Goal: Information Seeking & Learning: Learn about a topic

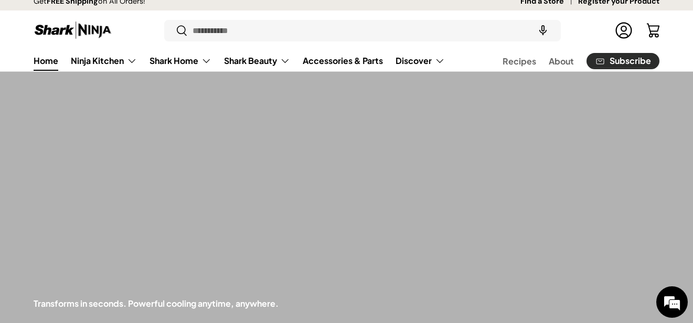
click at [108, 72] on div at bounding box center [346, 257] width 693 height 390
click at [105, 66] on link "Ninja Kitchen" at bounding box center [104, 60] width 66 height 21
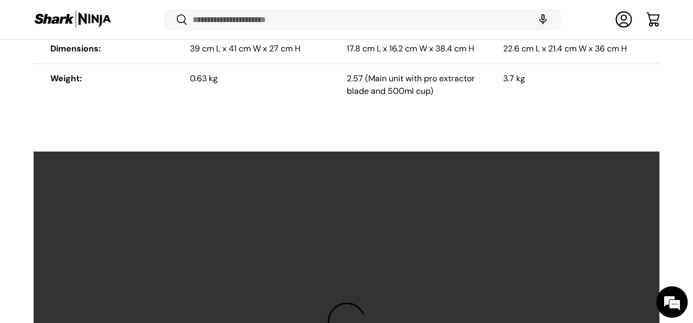
scroll to position [3041, 0]
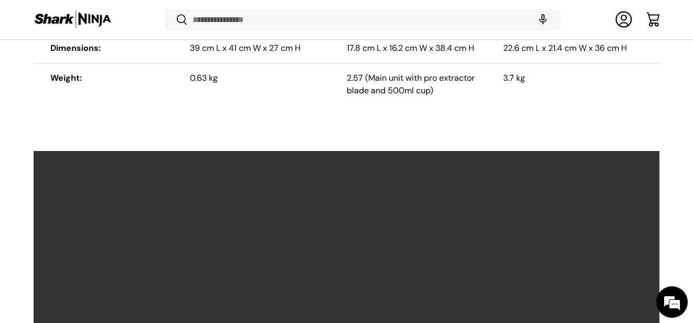
click at [129, 164] on video at bounding box center [346, 328] width 627 height 354
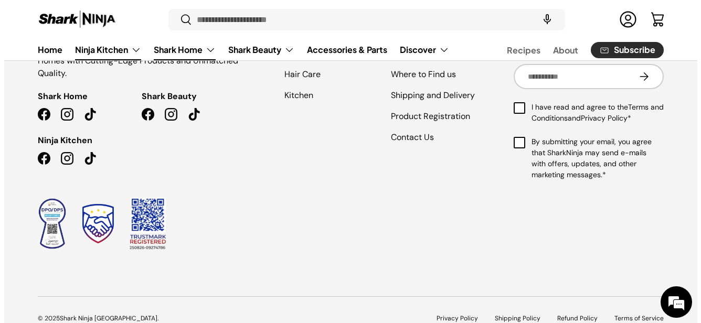
scroll to position [5034, 0]
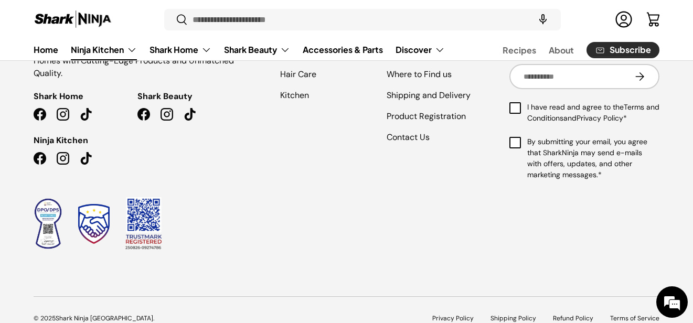
click at [243, 240] on div "Innovating Home Solutions Worldwide – Transforming Homes with Cutting-Edge Prod…" at bounding box center [137, 136] width 241 height 262
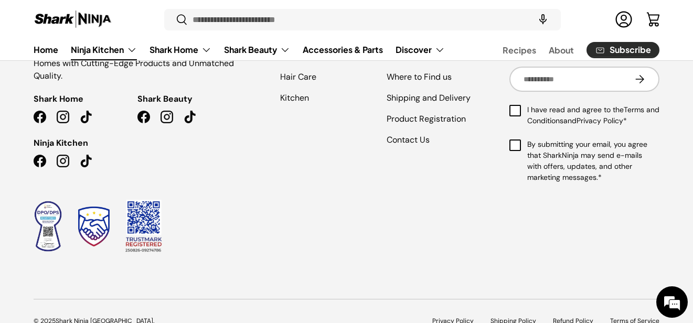
scroll to position [5017, 0]
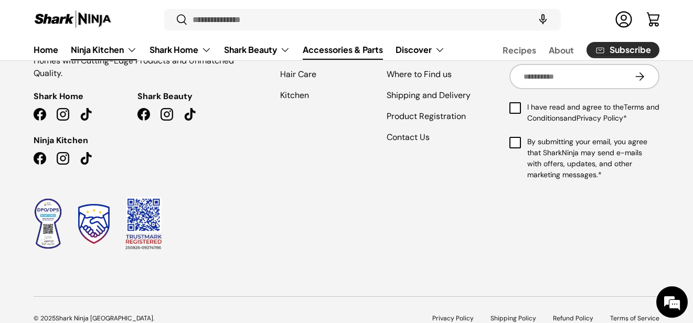
click at [329, 44] on link "Accessories & Parts" at bounding box center [343, 49] width 80 height 20
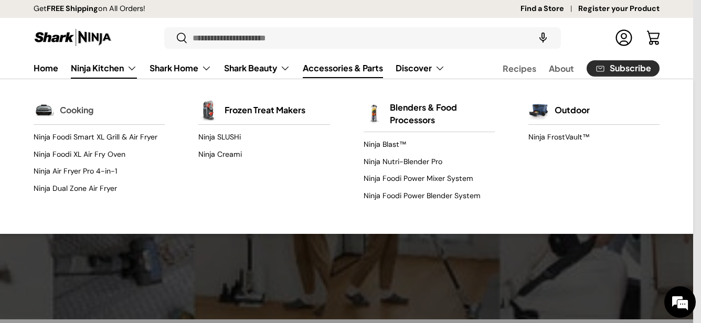
click at [78, 113] on link "Cooking" at bounding box center [77, 110] width 34 height 23
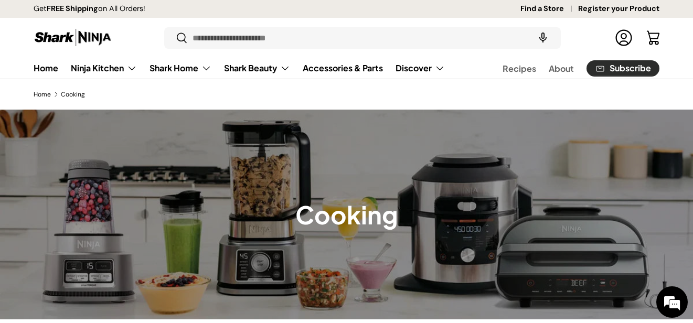
click at [147, 98] on ol "Home Cooking" at bounding box center [347, 94] width 626 height 9
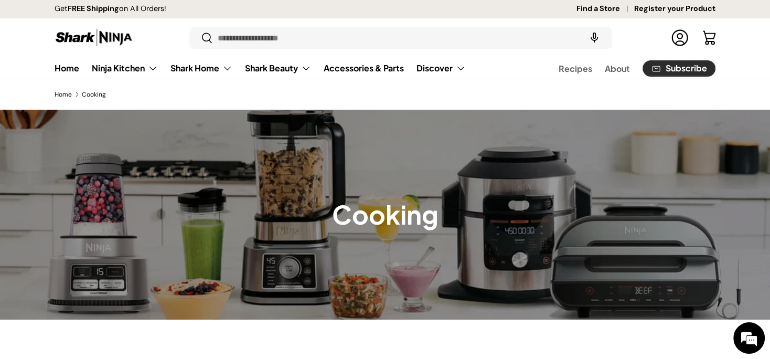
click at [30, 96] on div "Home Cooking" at bounding box center [385, 94] width 728 height 9
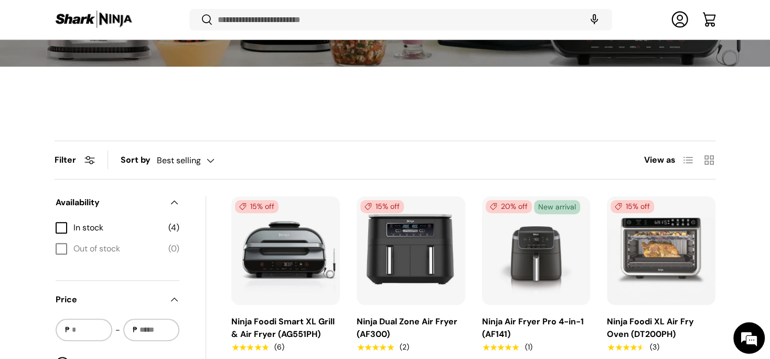
scroll to position [291, 0]
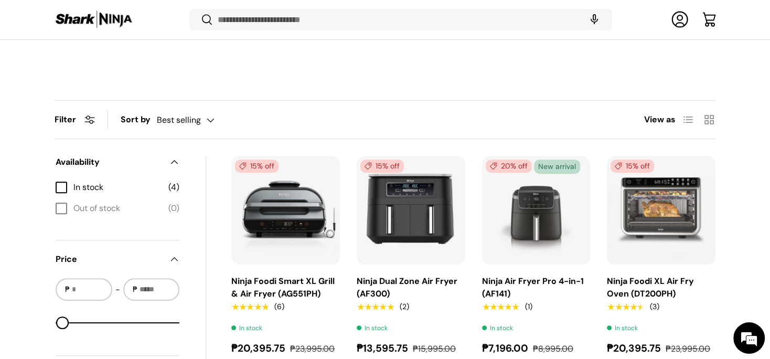
click at [57, 85] on main "Home Cooking Cooking Filter Filter & Sort Sort by Best selling Featured Best se…" at bounding box center [385, 185] width 770 height 778
click at [26, 113] on div "Filter Filter & Sort Sort by Best selling Featured Best selling Alphabetically,…" at bounding box center [385, 337] width 728 height 474
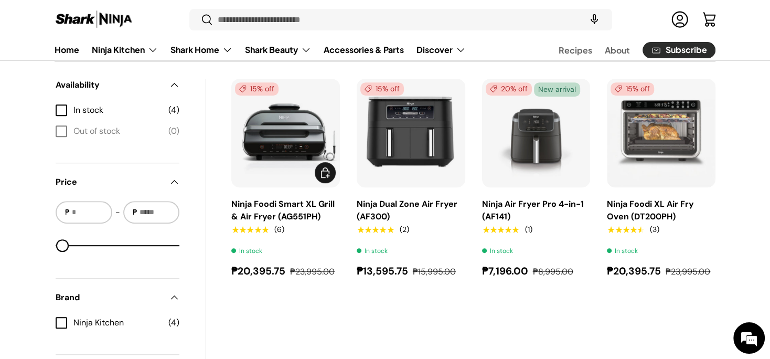
scroll to position [0, 0]
click at [692, 154] on div "Filter Filter & Sort Sort by Best selling Featured Best selling Alphabetically,…" at bounding box center [385, 260] width 728 height 474
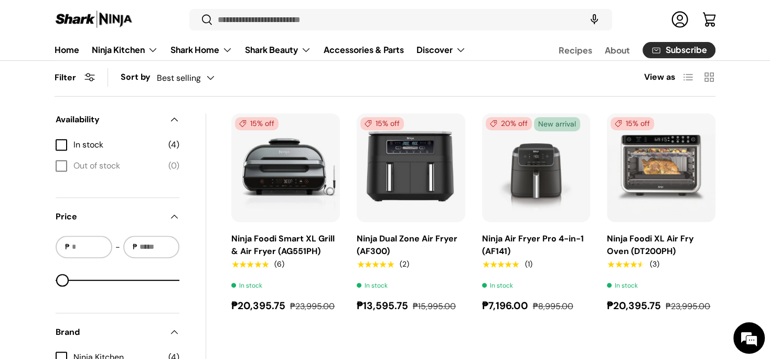
scroll to position [335, 0]
click at [0, 0] on img "Ninja Dual Zone Air Fryer (AF300)" at bounding box center [0, 0] width 0 height 0
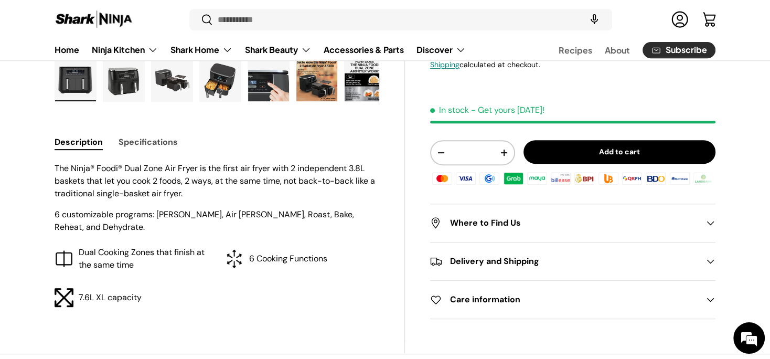
scroll to position [350, 0]
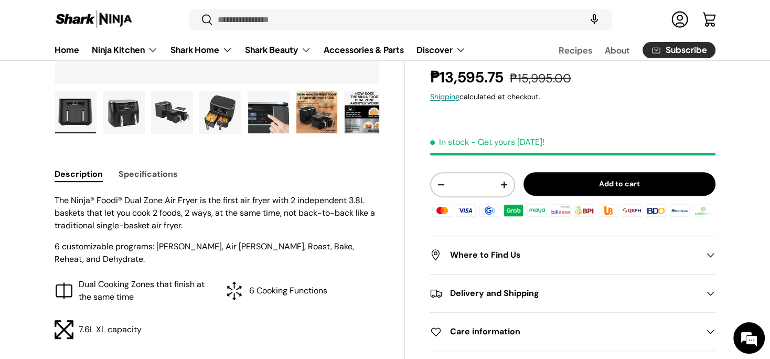
click at [226, 116] on img "Gallery Viewer" at bounding box center [220, 112] width 41 height 42
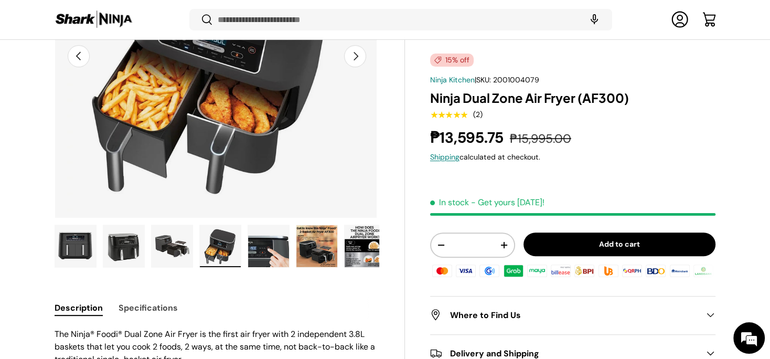
scroll to position [211, 0]
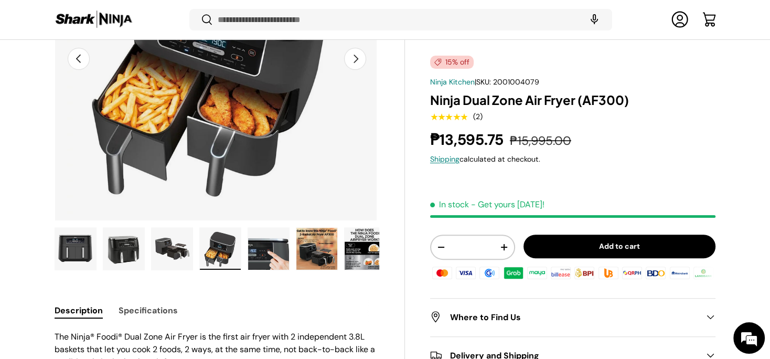
click at [277, 252] on img "Gallery Viewer" at bounding box center [268, 249] width 41 height 42
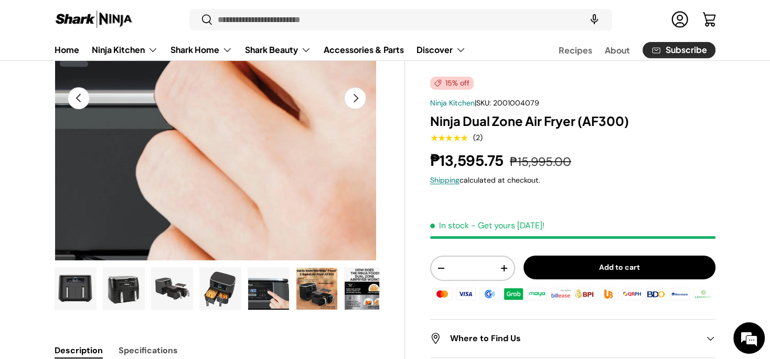
scroll to position [170, 0]
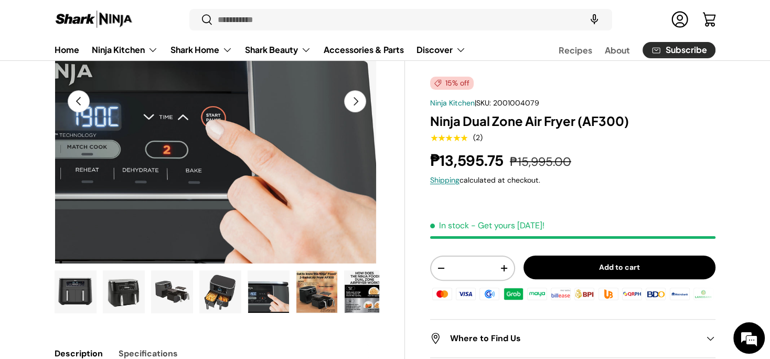
click at [308, 292] on img "Gallery Viewer" at bounding box center [316, 292] width 41 height 42
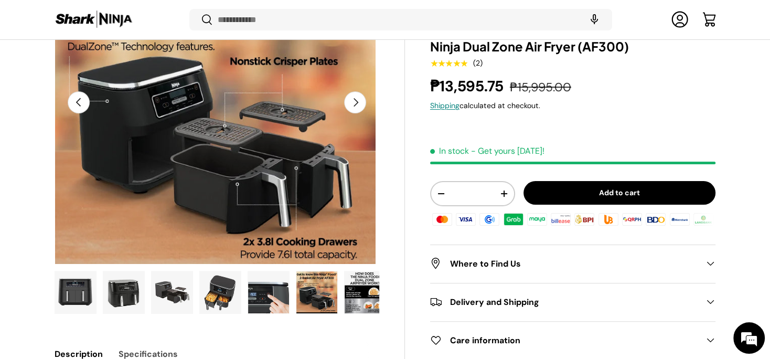
scroll to position [183, 0]
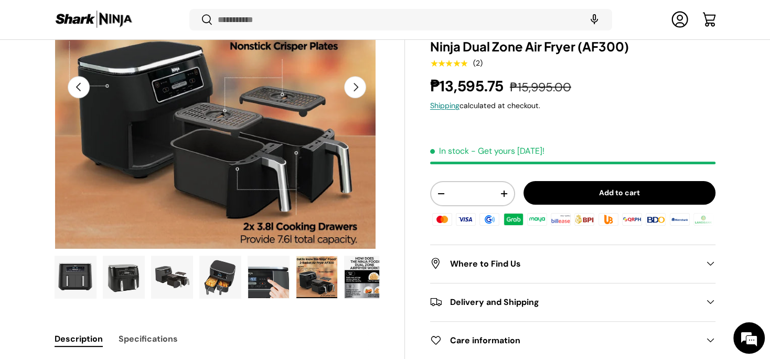
click at [364, 269] on img "Gallery Viewer" at bounding box center [365, 277] width 41 height 42
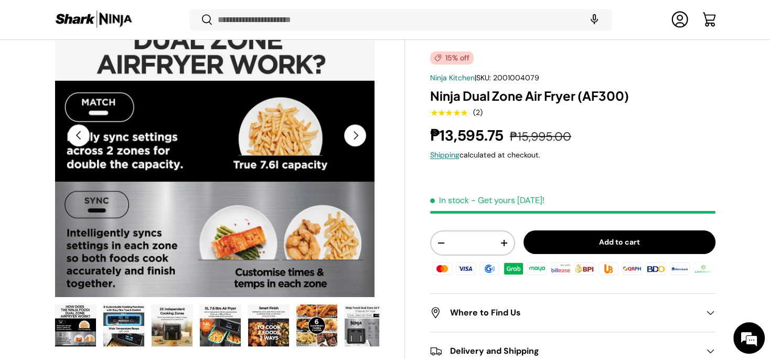
scroll to position [134, 0]
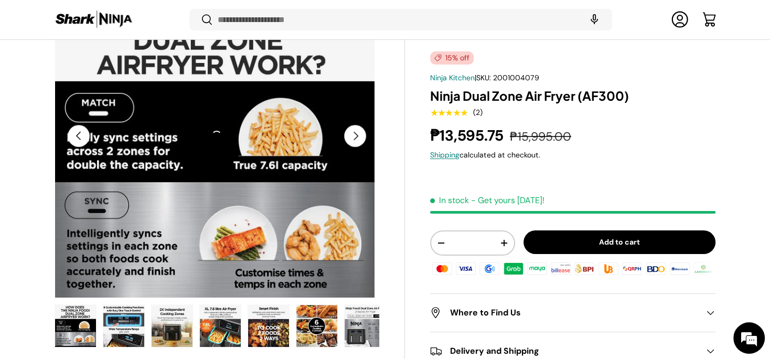
click at [357, 135] on button "Next" at bounding box center [355, 136] width 22 height 22
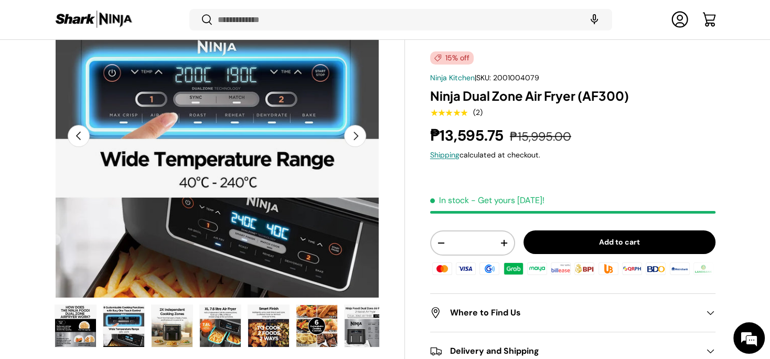
scroll to position [0, 2314]
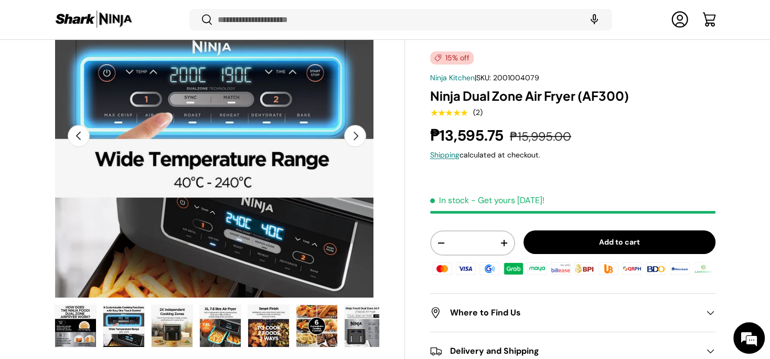
click at [357, 135] on button "Next" at bounding box center [355, 136] width 22 height 22
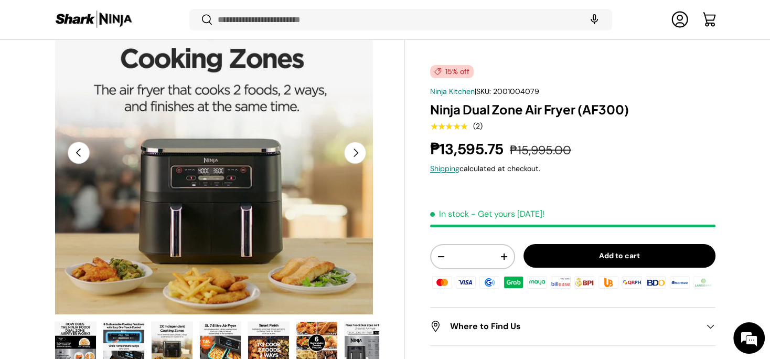
scroll to position [118, 0]
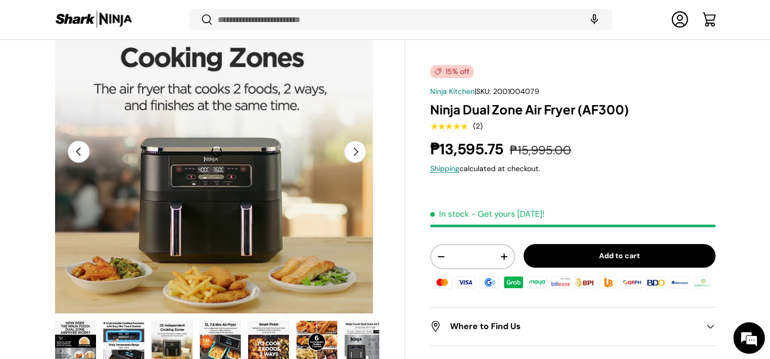
click at [354, 151] on button "Next" at bounding box center [355, 152] width 22 height 22
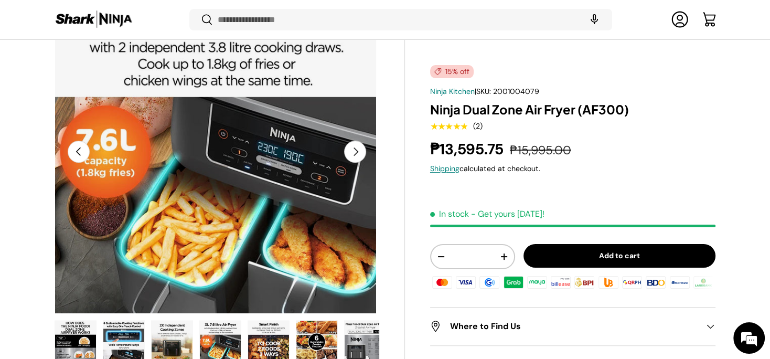
scroll to position [0, 2975]
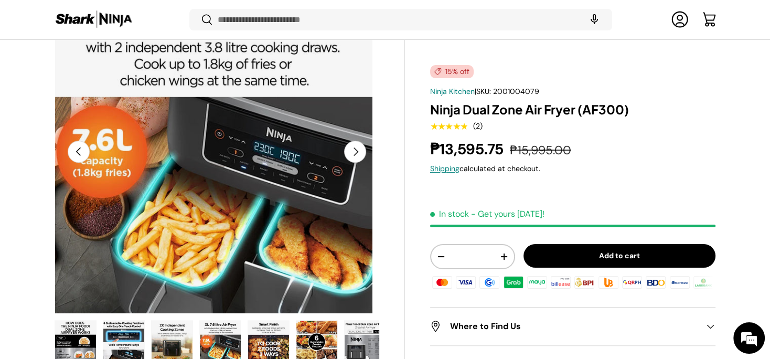
click at [358, 148] on button "Next" at bounding box center [355, 152] width 22 height 22
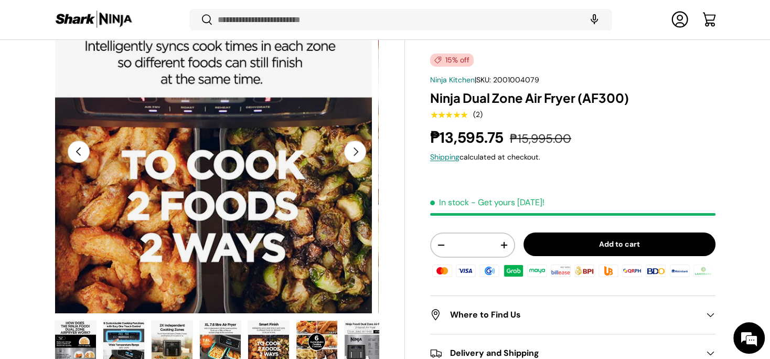
scroll to position [134, 0]
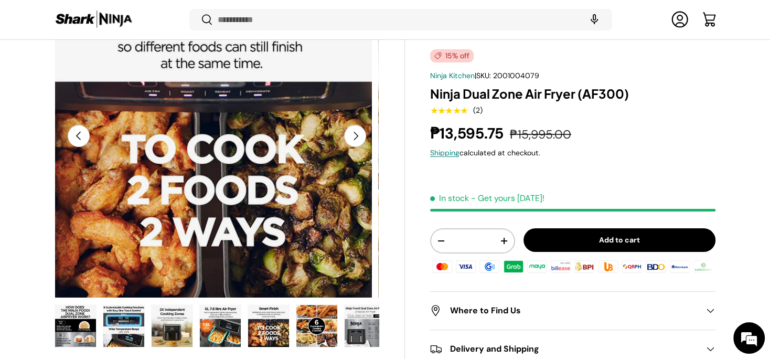
click at [355, 135] on button "Next" at bounding box center [355, 136] width 22 height 22
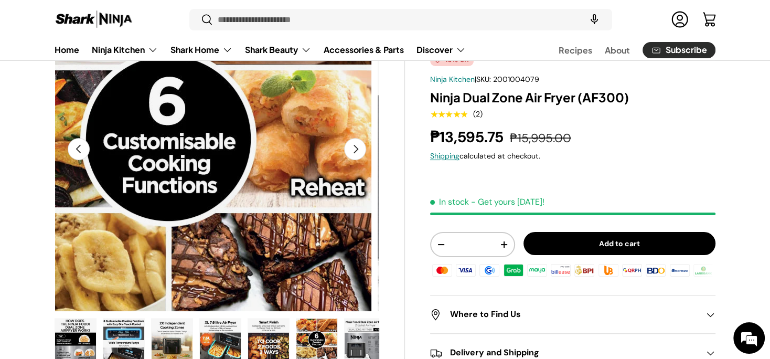
scroll to position [123, 0]
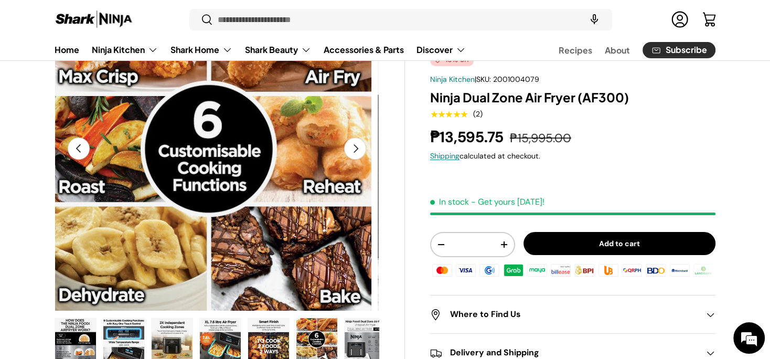
click at [357, 148] on button "Next" at bounding box center [355, 148] width 22 height 22
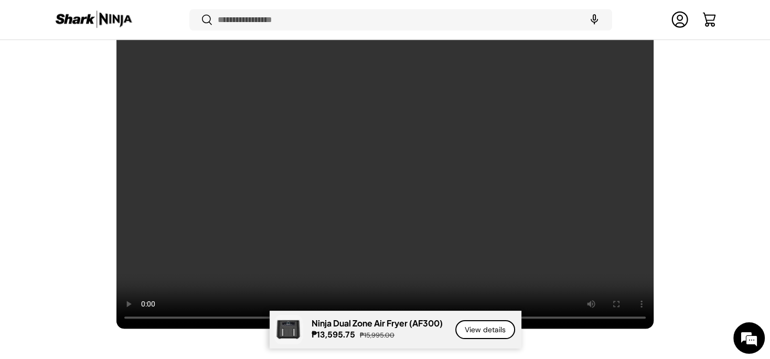
scroll to position [824, 0]
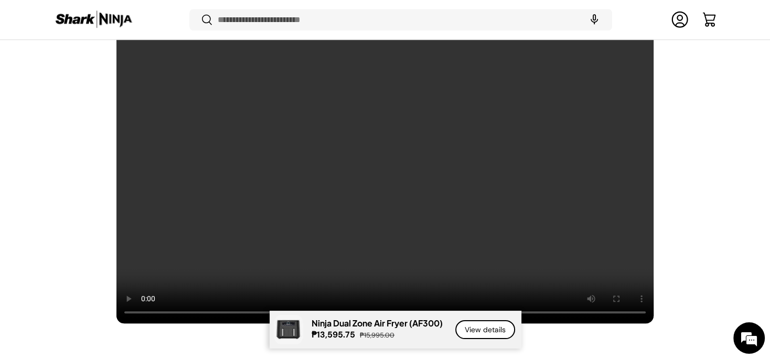
click at [52, 209] on div "2 Foods, 6 Ways, One Appliance! Ninja Dual Zone Air Fryer (AF300)" at bounding box center [385, 134] width 728 height 377
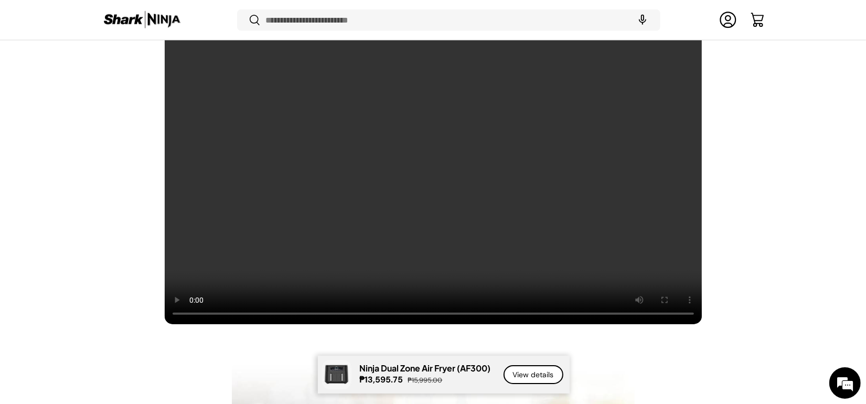
scroll to position [0, 296]
click at [58, 235] on div "2 Foods, 6 Ways, One Appliance! Ninja Dual Zone Air Fryer (AF300)" at bounding box center [433, 135] width 866 height 377
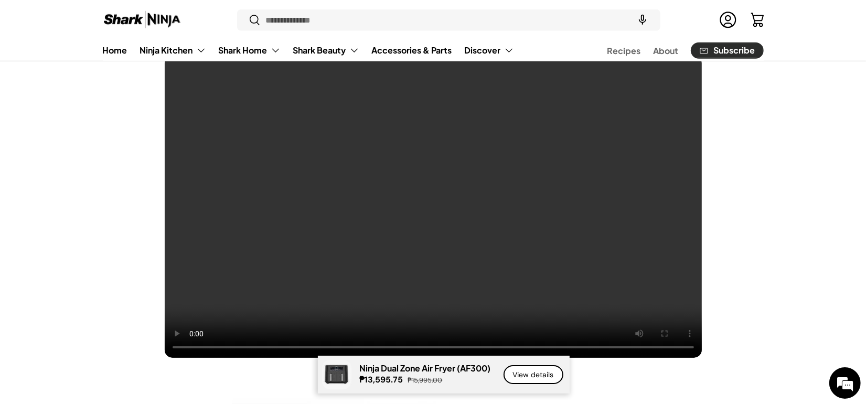
scroll to position [0, 0]
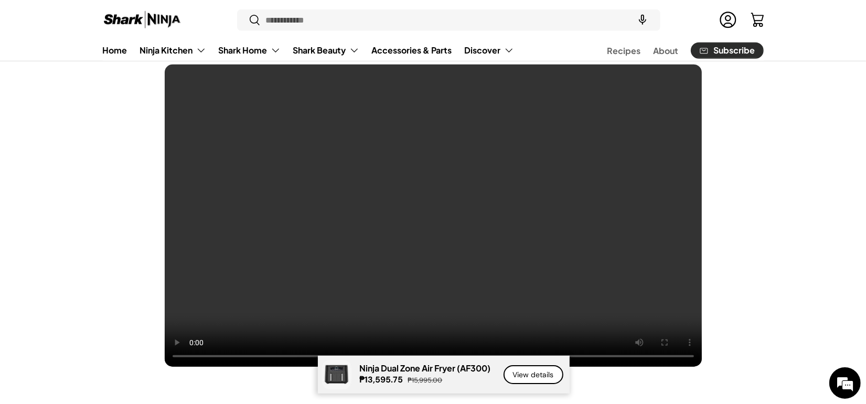
click at [58, 235] on div "2 Foods, 6 Ways, One Appliance! Ninja Dual Zone Air Fryer (AF300)" at bounding box center [433, 178] width 866 height 377
click at [730, 224] on div "2 Foods, 6 Ways, One Appliance! Ninja Dual Zone Air Fryer (AF300)" at bounding box center [433, 178] width 728 height 377
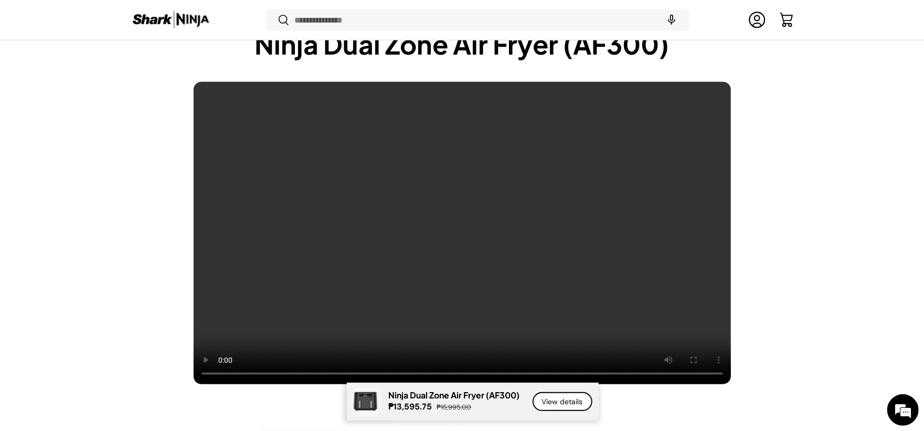
click at [769, 239] on div "2 Foods, 6 Ways, One Appliance! Ninja Dual Zone Air Fryer (AF300)" at bounding box center [462, 195] width 728 height 377
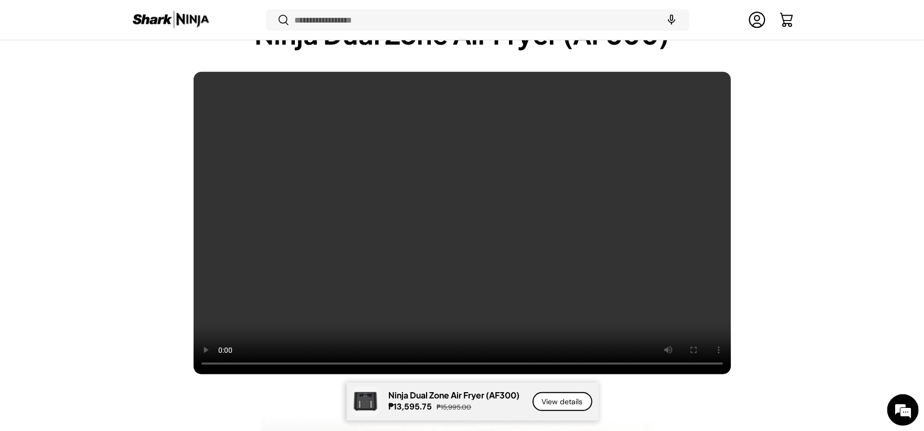
click at [769, 239] on div "2 Foods, 6 Ways, One Appliance! Ninja Dual Zone Air Fryer (AF300)" at bounding box center [462, 185] width 728 height 377
click at [769, 208] on div "2 Foods, 6 Ways, One Appliance! Ninja Dual Zone Air Fryer (AF300)" at bounding box center [462, 185] width 728 height 377
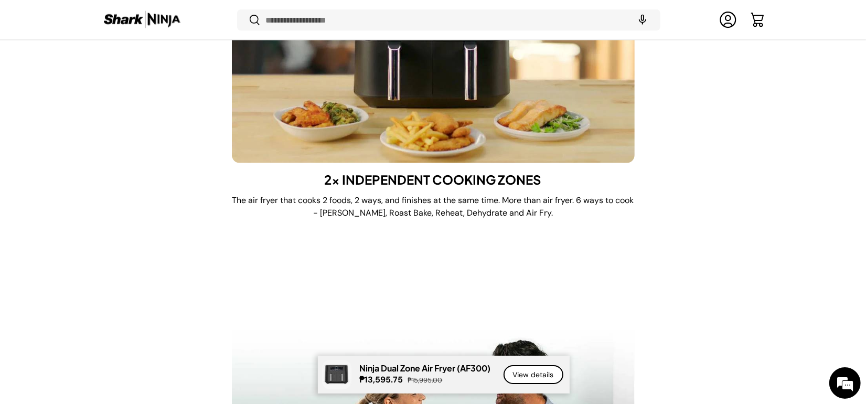
scroll to position [0, 3964]
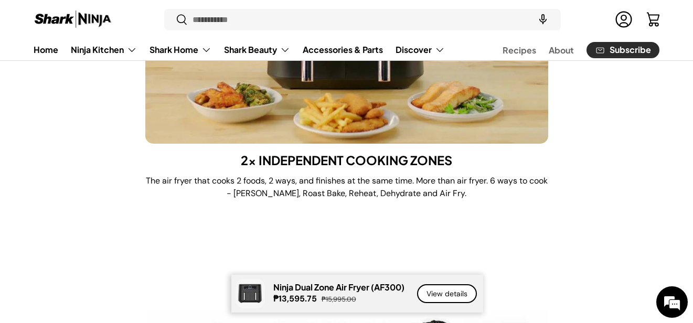
click at [605, 147] on li "2x INDEPENDENT COOKING ZONES The air fryer that cooks 2 foods, 2 ways, and fini…" at bounding box center [347, 49] width 626 height 318
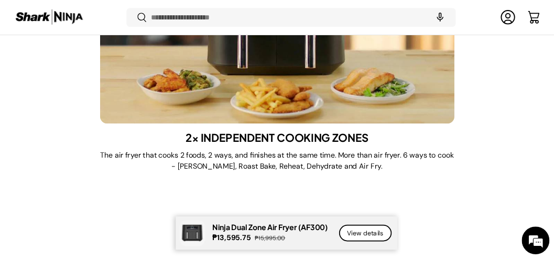
scroll to position [1264, 0]
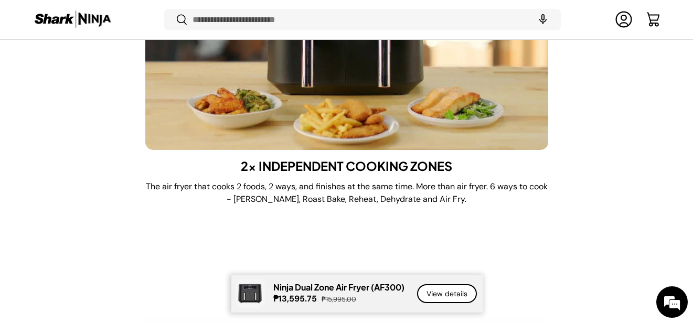
click at [605, 147] on li "2x INDEPENDENT COOKING ZONES The air fryer that cooks 2 foods, 2 ways, and fini…" at bounding box center [347, 55] width 626 height 318
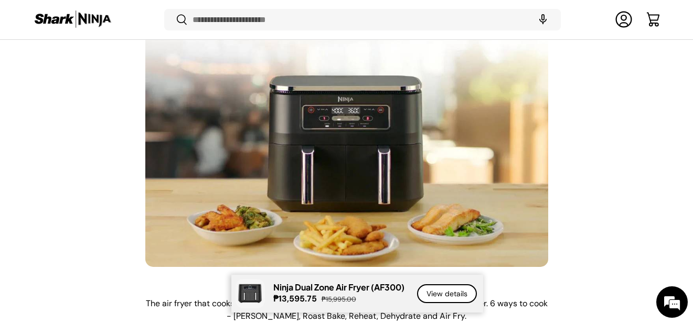
click at [573, 176] on li "2x INDEPENDENT COOKING ZONES The air fryer that cooks 2 foods, 2 ways, and fini…" at bounding box center [347, 172] width 626 height 318
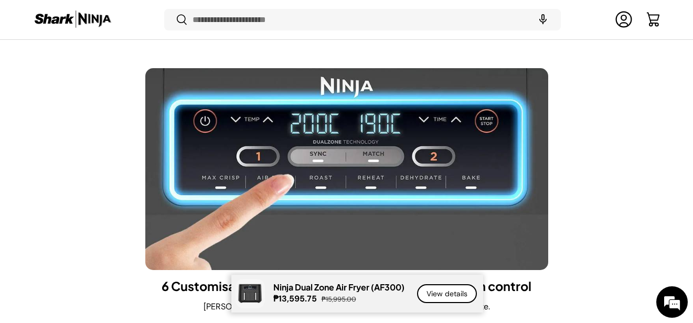
click at [601, 228] on li "6 Customisable cooking functions with easy one touch control [PERSON_NAME], Air…" at bounding box center [347, 195] width 626 height 254
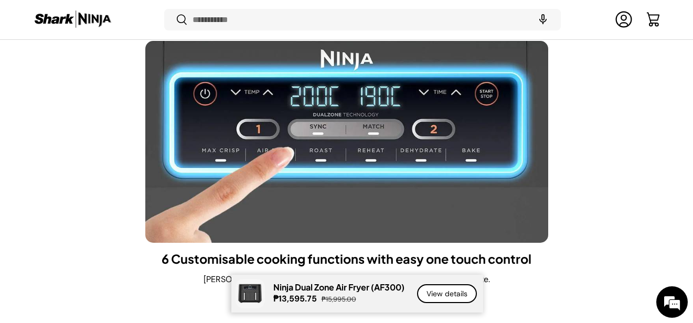
scroll to position [4179, 0]
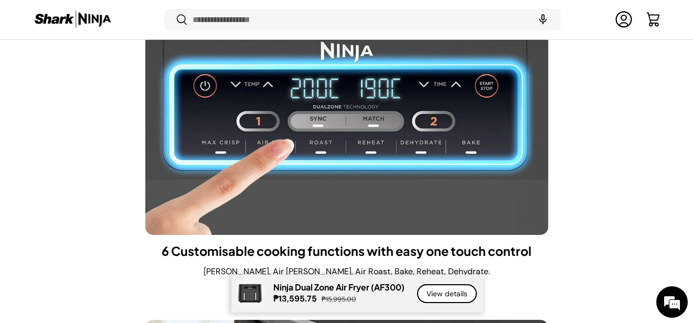
click at [598, 204] on li "6 Customisable cooking functions with easy one touch control [PERSON_NAME], Air…" at bounding box center [347, 160] width 626 height 254
click at [613, 117] on li "6 Customisable cooking functions with easy one touch control [PERSON_NAME], Air…" at bounding box center [347, 160] width 626 height 254
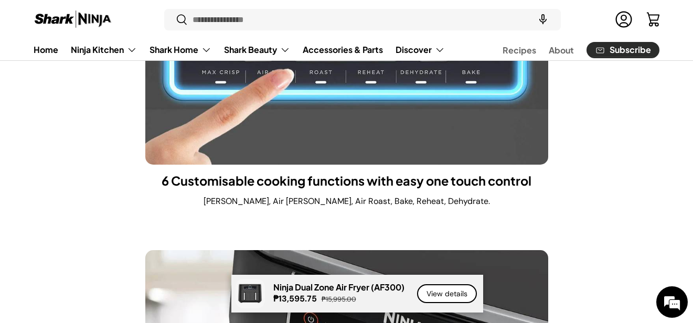
scroll to position [4253, 0]
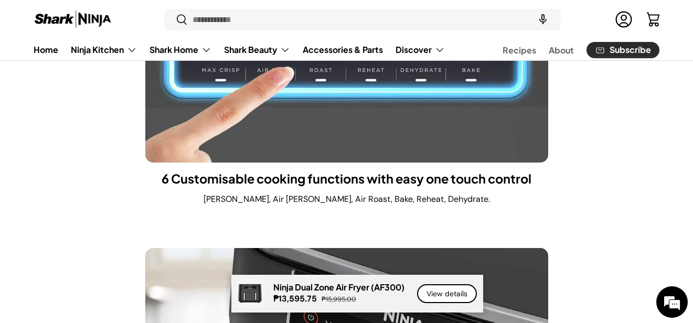
click at [613, 117] on li "6 Customisable cooking functions with easy one touch control [PERSON_NAME], Air…" at bounding box center [347, 88] width 626 height 254
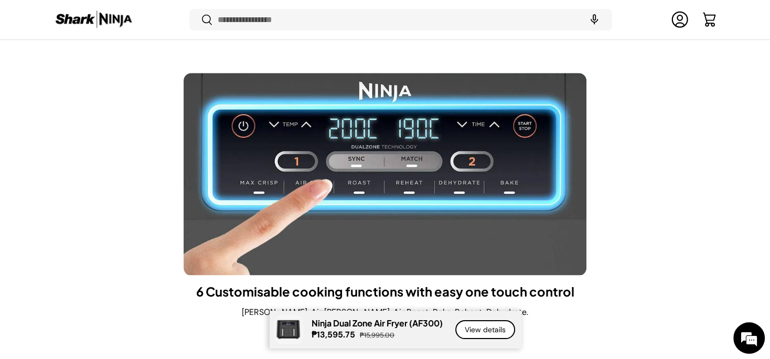
scroll to position [4169, 0]
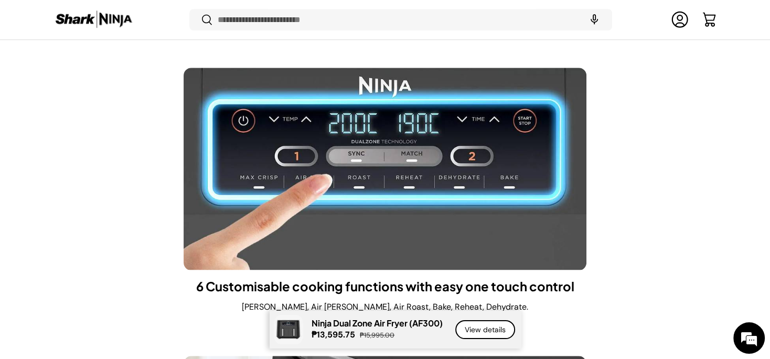
click at [681, 130] on li "6 Customisable cooking functions with easy one touch control [PERSON_NAME], Air…" at bounding box center [385, 195] width 661 height 254
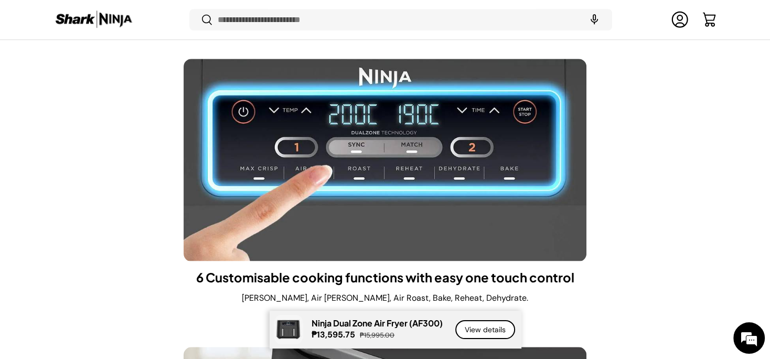
scroll to position [4174, 0]
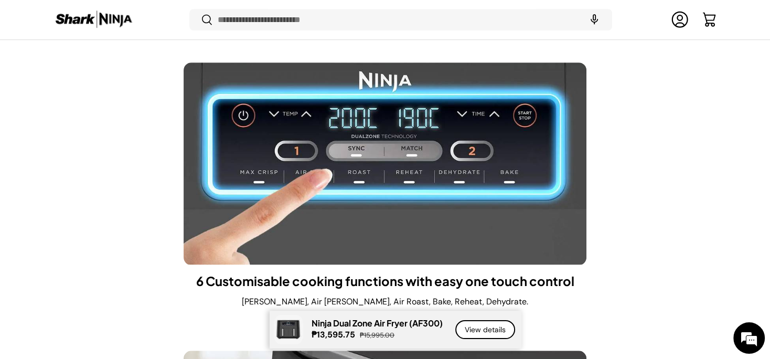
click at [681, 130] on li "6 Customisable cooking functions with easy one touch control [PERSON_NAME], Air…" at bounding box center [385, 189] width 661 height 254
